Goal: Task Accomplishment & Management: Complete application form

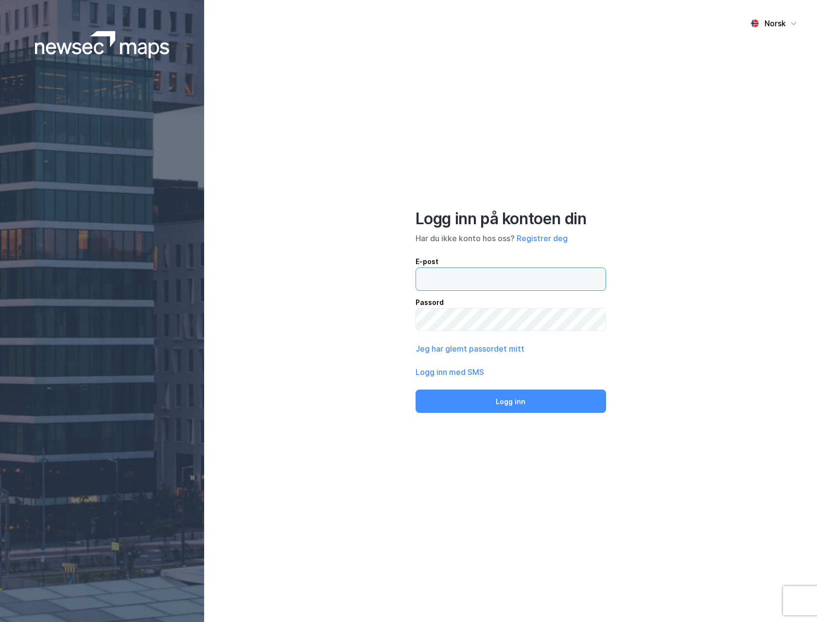
click at [530, 277] on input "email" at bounding box center [511, 279] width 190 height 22
click at [543, 240] on button "Registrer deg" at bounding box center [542, 238] width 51 height 12
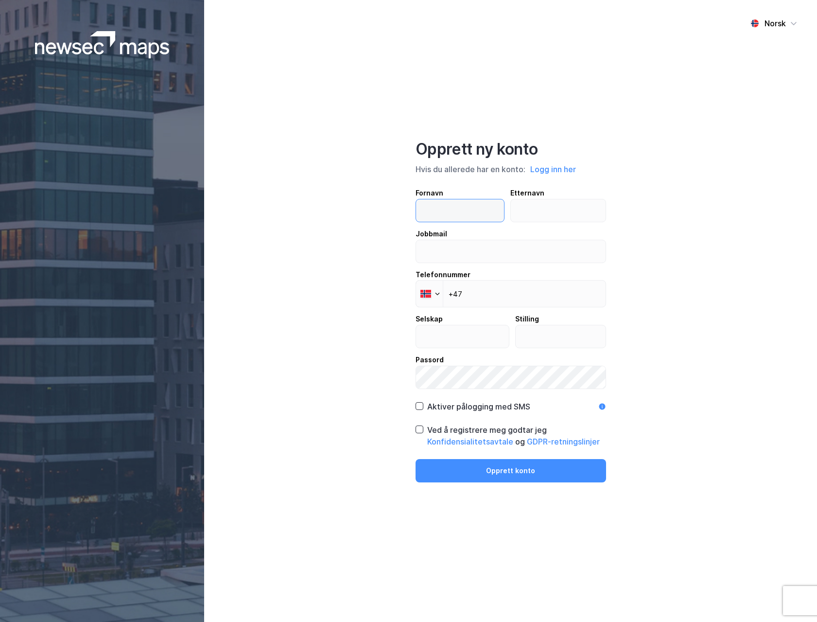
click at [464, 209] on input "text" at bounding box center [460, 210] width 88 height 22
type input "m"
type input "[PERSON_NAME]"
type input "Wamnes"
type input "[EMAIL_ADDRESS][DOMAIN_NAME]"
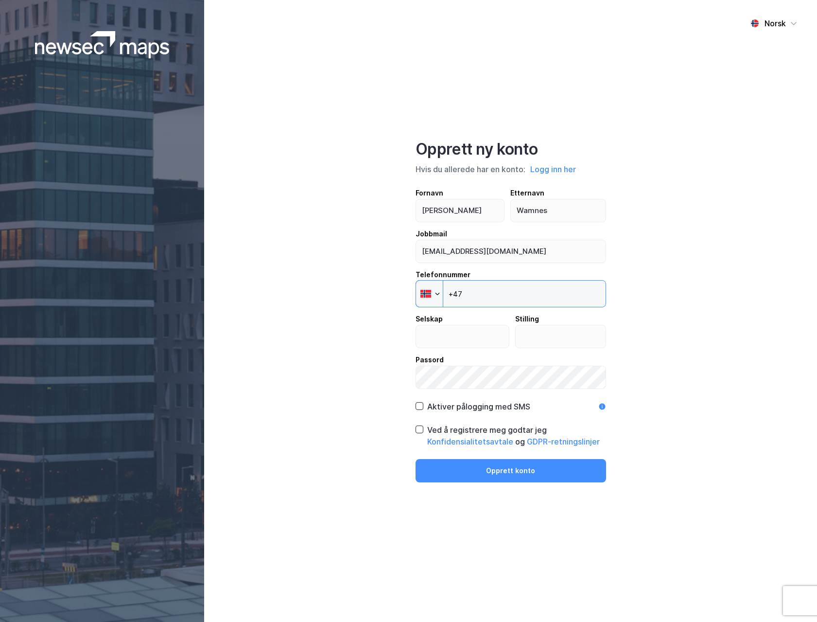
click at [510, 296] on input "+47" at bounding box center [510, 293] width 190 height 27
click at [503, 294] on input "+47" at bounding box center [510, 293] width 190 height 27
click at [505, 289] on input "+47" at bounding box center [510, 293] width 190 height 27
type input "[PHONE_NUMBER]"
click at [470, 341] on input "text" at bounding box center [462, 336] width 93 height 22
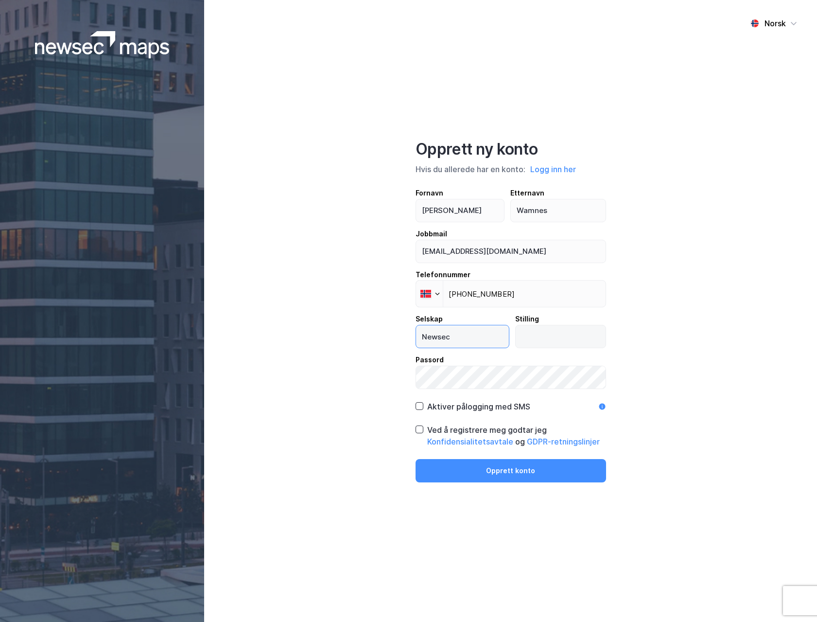
type input "Newsec"
click at [571, 330] on input "text" at bounding box center [561, 336] width 90 height 22
type input "Intern"
click at [419, 426] on icon at bounding box center [419, 429] width 7 height 7
click at [421, 405] on icon at bounding box center [418, 405] width 5 height 3
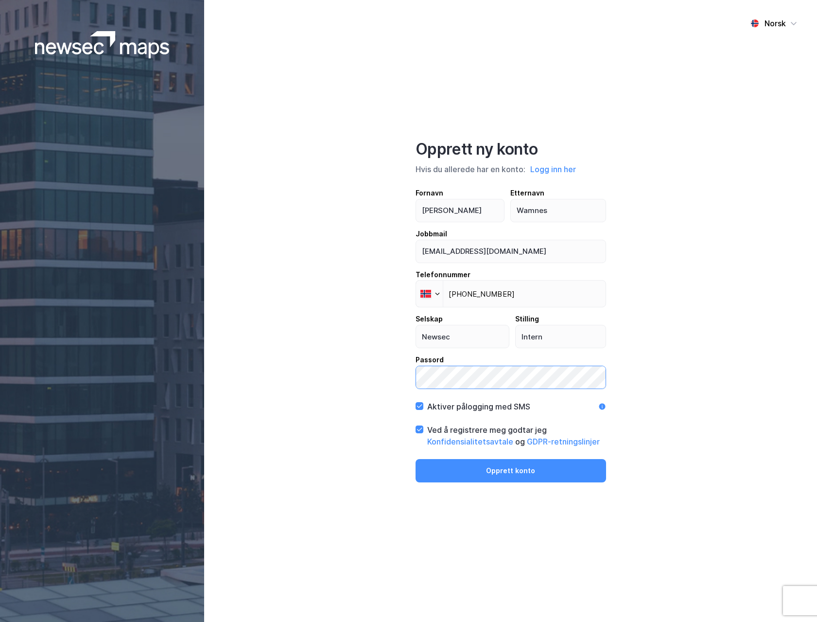
click at [327, 381] on div "Norsk Opprett ny konto Hvis du allerede har en konto: Logg inn her Fornavn [PER…" at bounding box center [510, 311] width 613 height 622
click at [477, 472] on button "Opprett konto" at bounding box center [510, 470] width 190 height 23
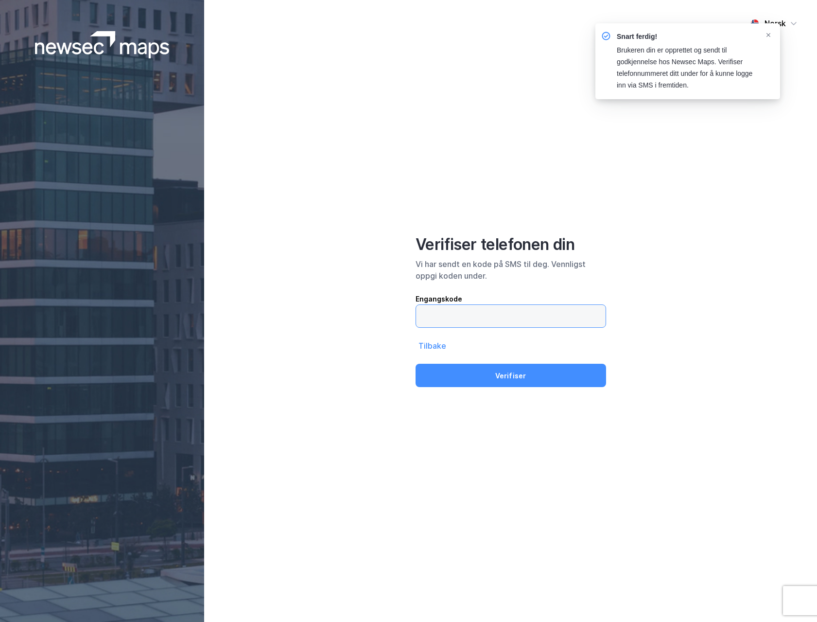
click at [485, 313] on input "text" at bounding box center [511, 316] width 190 height 22
type input "558720"
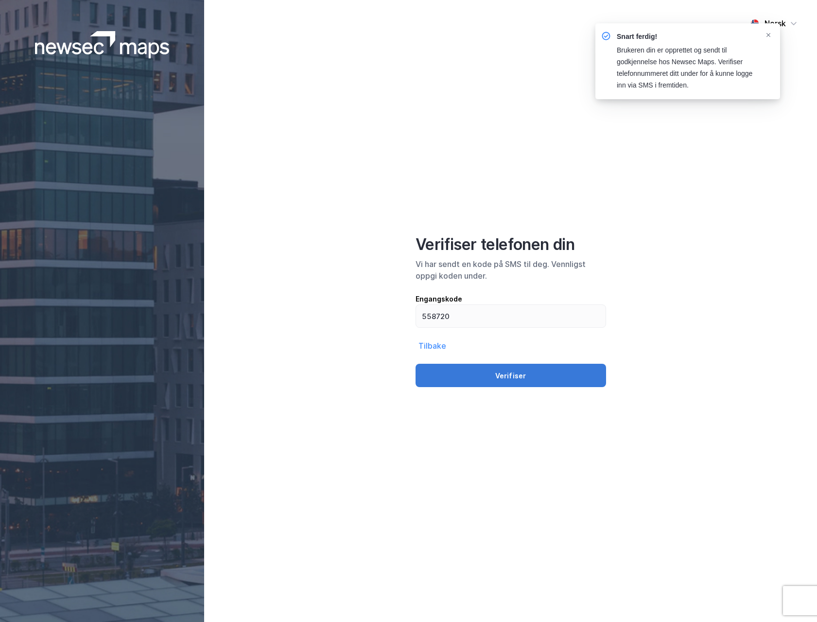
click at [475, 377] on button "Verifiser" at bounding box center [510, 374] width 190 height 23
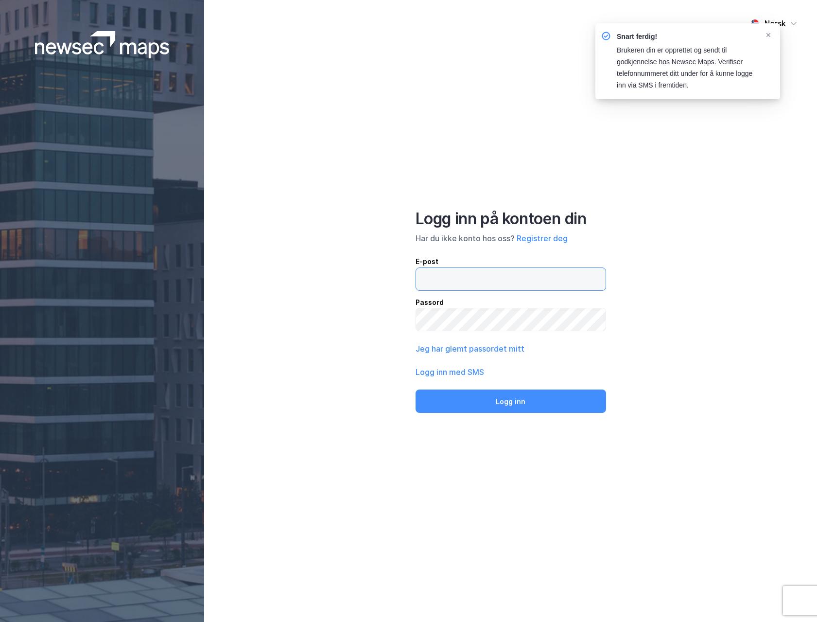
click at [481, 279] on input "email" at bounding box center [511, 279] width 190 height 22
click at [696, 275] on div "Norsk Logg inn på kontoen din Har du ikke konto hos oss? Registrer deg E-post P…" at bounding box center [510, 311] width 613 height 622
click at [494, 284] on input "email" at bounding box center [511, 279] width 190 height 22
